Goal: Task Accomplishment & Management: Use online tool/utility

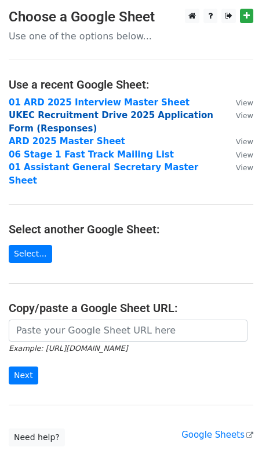
click at [31, 120] on strong "UKEC Recruitment Drive 2025 Application Form (Responses)" at bounding box center [111, 122] width 204 height 24
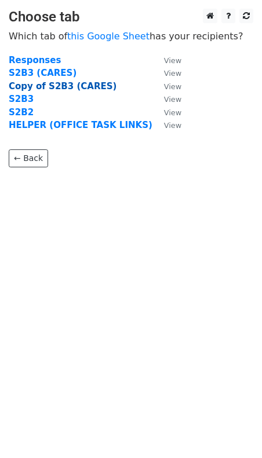
click at [49, 87] on strong "Copy of S2B3 (CARES)" at bounding box center [63, 86] width 108 height 10
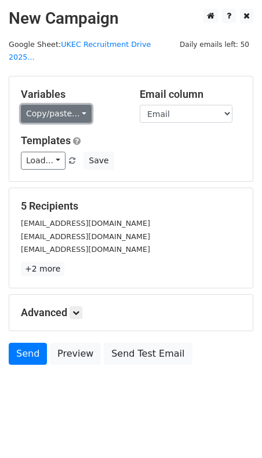
click at [45, 105] on link "Copy/paste..." at bounding box center [56, 114] width 71 height 18
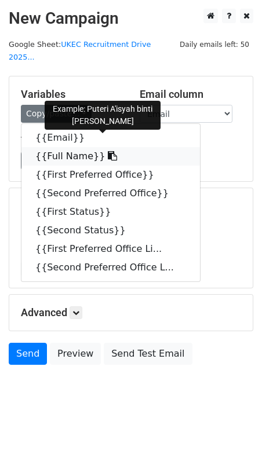
click at [64, 147] on link "{{Full Name}}" at bounding box center [110, 156] width 178 height 19
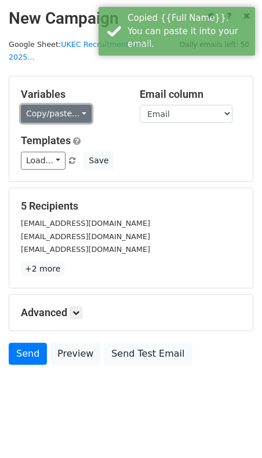
click at [60, 105] on link "Copy/paste..." at bounding box center [56, 114] width 71 height 18
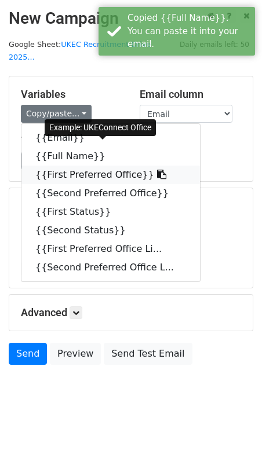
click at [96, 166] on link "{{First Preferred Office}}" at bounding box center [110, 175] width 178 height 19
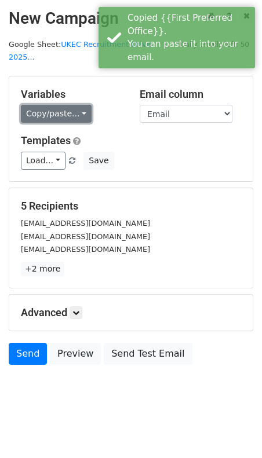
click at [66, 105] on link "Copy/paste..." at bounding box center [56, 114] width 71 height 18
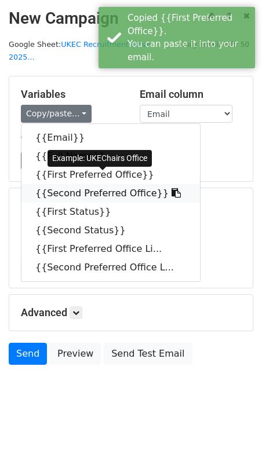
click at [67, 185] on link "{{Second Preferred Office}}" at bounding box center [110, 193] width 178 height 19
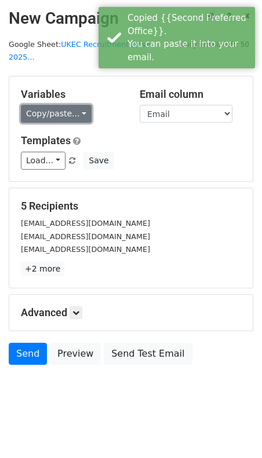
click at [69, 105] on link "Copy/paste..." at bounding box center [56, 114] width 71 height 18
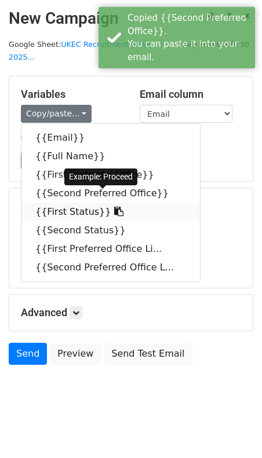
click at [76, 203] on link "{{First Status}}" at bounding box center [110, 212] width 178 height 19
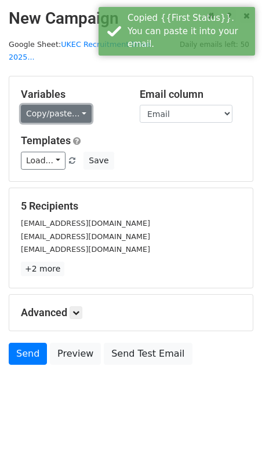
click at [61, 105] on link "Copy/paste..." at bounding box center [56, 114] width 71 height 18
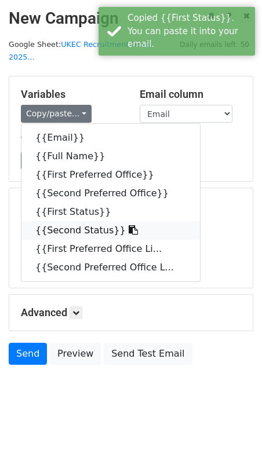
click at [83, 221] on link "{{Second Status}}" at bounding box center [110, 230] width 178 height 19
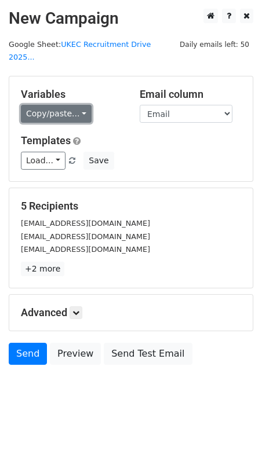
click at [45, 105] on link "Copy/paste..." at bounding box center [56, 114] width 71 height 18
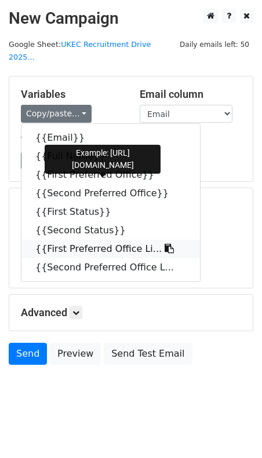
click at [69, 240] on link "{{First Preferred Office Li..." at bounding box center [110, 249] width 178 height 19
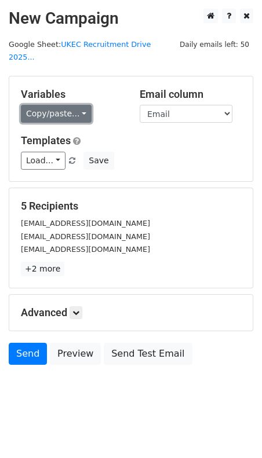
click at [64, 105] on link "Copy/paste..." at bounding box center [56, 114] width 71 height 18
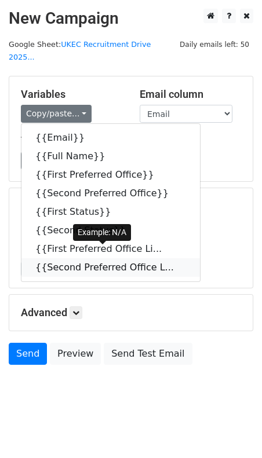
drag, startPoint x: 74, startPoint y: 255, endPoint x: 44, endPoint y: 254, distance: 30.1
click at [74, 258] on link "{{Second Preferred Office L..." at bounding box center [110, 267] width 178 height 19
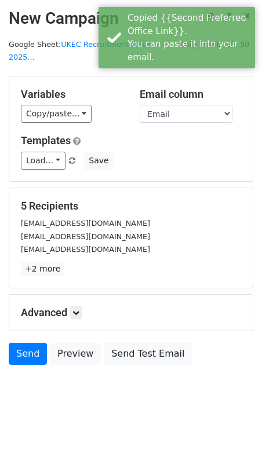
click at [50, 88] on h5 "Variables" at bounding box center [71, 94] width 101 height 13
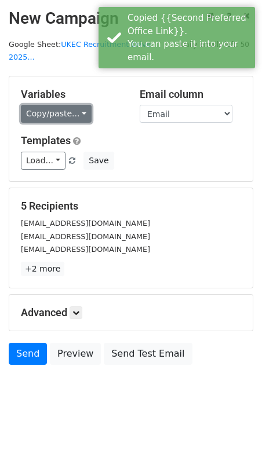
click at [54, 105] on link "Copy/paste..." at bounding box center [56, 114] width 71 height 18
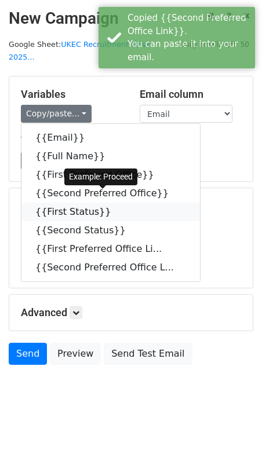
click at [76, 203] on link "{{First Status}}" at bounding box center [110, 212] width 178 height 19
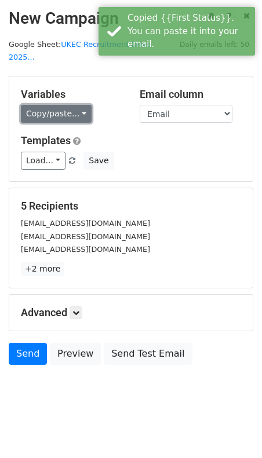
click at [64, 105] on link "Copy/paste..." at bounding box center [56, 114] width 71 height 18
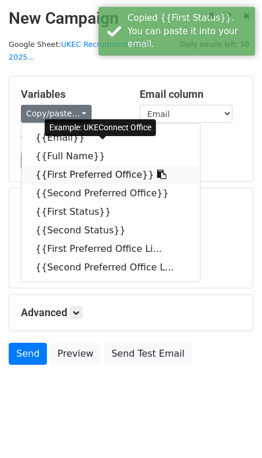
click at [84, 166] on link "{{First Preferred Office}}" at bounding box center [110, 175] width 178 height 19
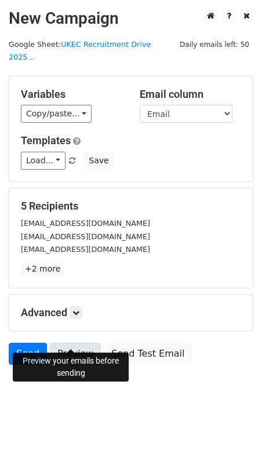
click at [81, 345] on link "Preview" at bounding box center [75, 354] width 51 height 22
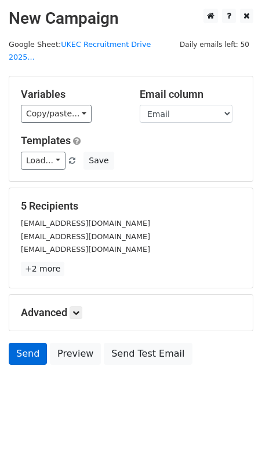
click at [31, 343] on link "Send" at bounding box center [28, 354] width 38 height 22
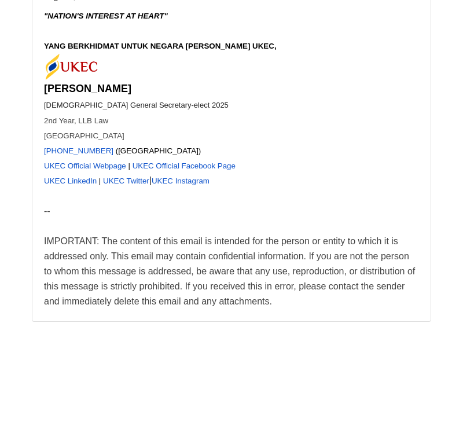
scroll to position [5156, 0]
